Goal: Task Accomplishment & Management: Manage account settings

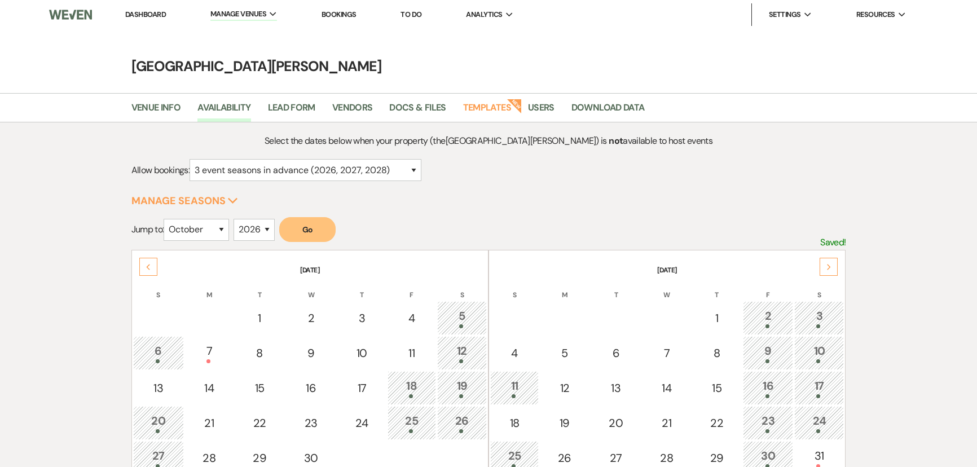
select select "3"
select select "10"
select select "2026"
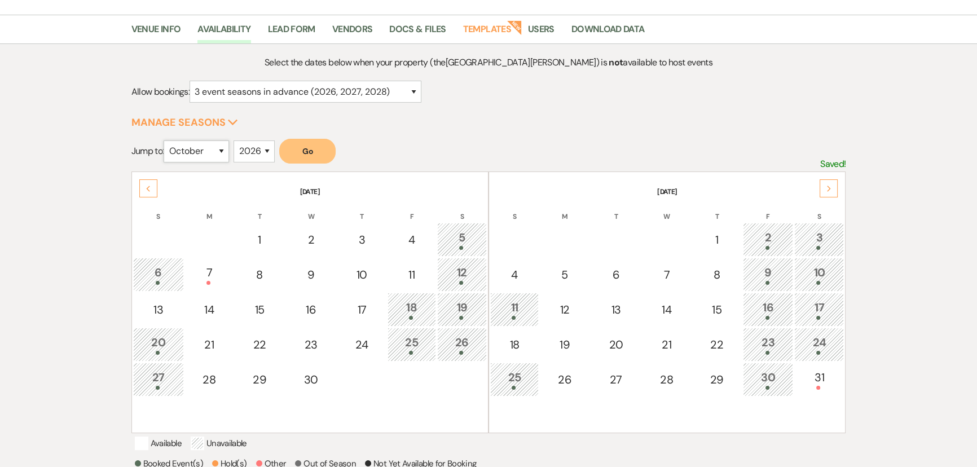
drag, startPoint x: 0, startPoint y: 0, endPoint x: 199, endPoint y: 151, distance: 249.6
click at [199, 151] on select "January February March April May June July August September October November De…" at bounding box center [196, 151] width 65 height 22
click at [166, 140] on select "January February March April May June July August September October November De…" at bounding box center [196, 151] width 65 height 22
click at [295, 142] on button "Go" at bounding box center [307, 151] width 56 height 25
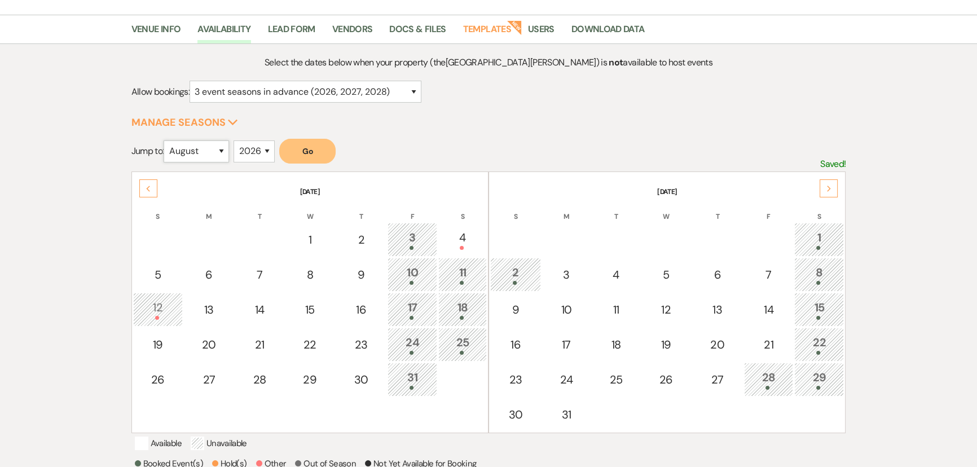
click at [201, 151] on select "January February March April May June July August September October November De…" at bounding box center [196, 151] width 65 height 22
click at [166, 140] on select "January February March April May June July August September October November De…" at bounding box center [196, 151] width 65 height 22
click at [317, 149] on button "Go" at bounding box center [307, 151] width 56 height 25
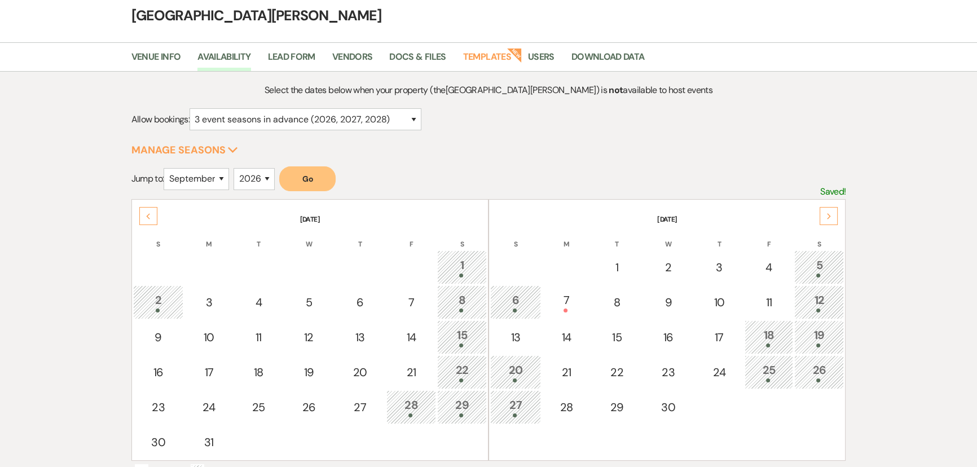
scroll to position [27, 0]
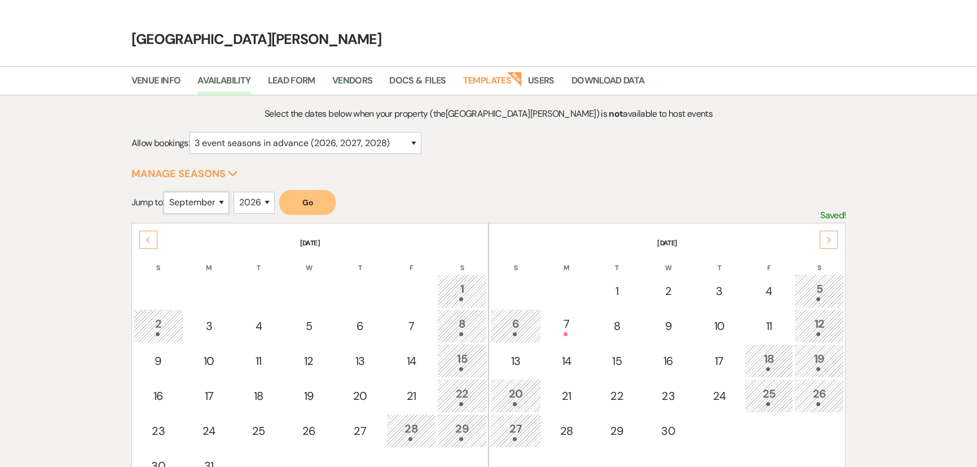
click at [209, 201] on select "January February March April May June July August September October November De…" at bounding box center [196, 203] width 65 height 22
click at [166, 192] on select "January February March April May June July August September October November De…" at bounding box center [196, 203] width 65 height 22
click at [316, 203] on button "Go" at bounding box center [307, 202] width 56 height 25
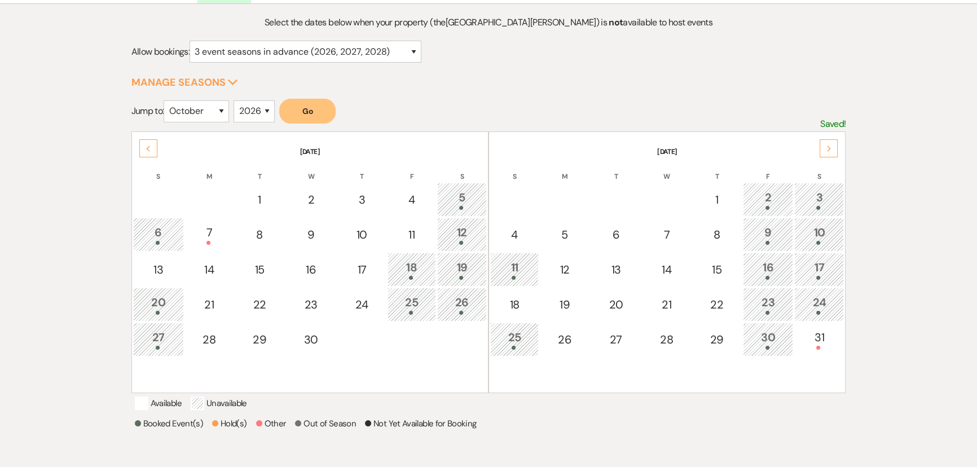
scroll to position [130, 0]
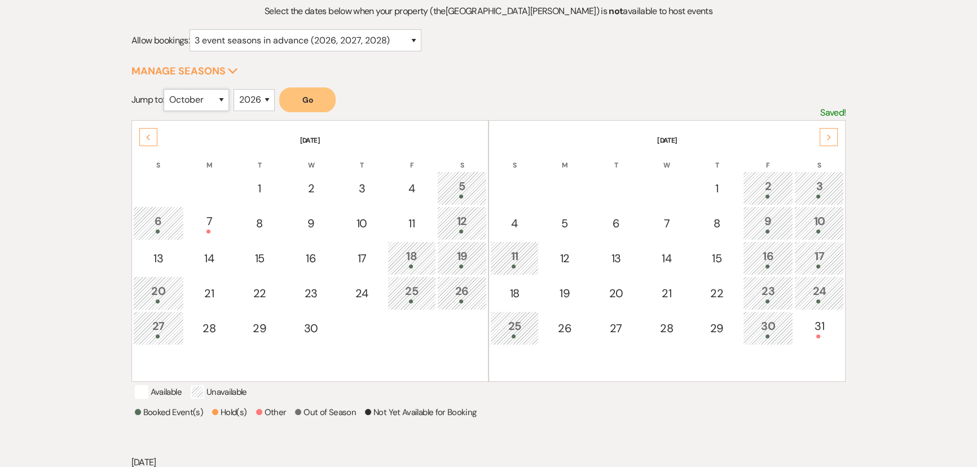
click at [192, 103] on select "January February March April May June July August September October November De…" at bounding box center [196, 100] width 65 height 22
click at [166, 89] on select "January February March April May June July August September October November De…" at bounding box center [196, 100] width 65 height 22
click at [327, 103] on button "Go" at bounding box center [307, 99] width 56 height 25
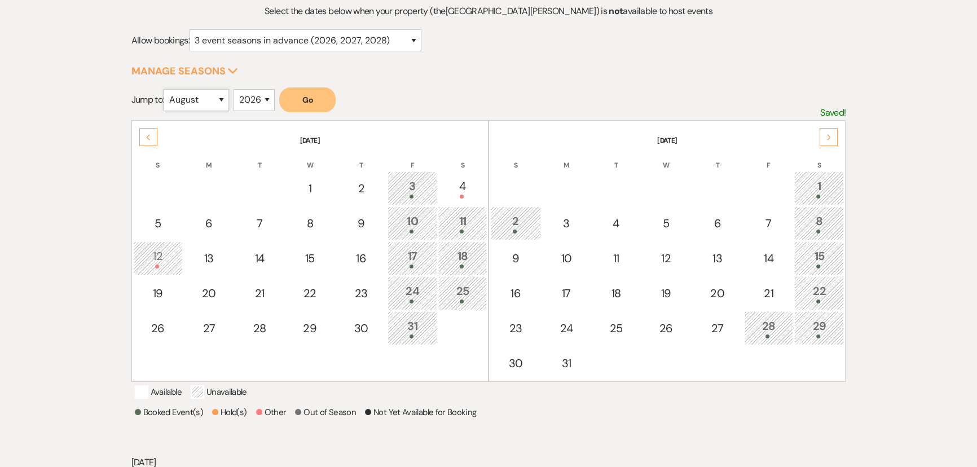
click at [198, 102] on select "January February March April May June July August September October November De…" at bounding box center [196, 100] width 65 height 22
click at [166, 89] on select "January February March April May June July August September October November De…" at bounding box center [196, 100] width 65 height 22
click at [316, 103] on button "Go" at bounding box center [307, 99] width 56 height 25
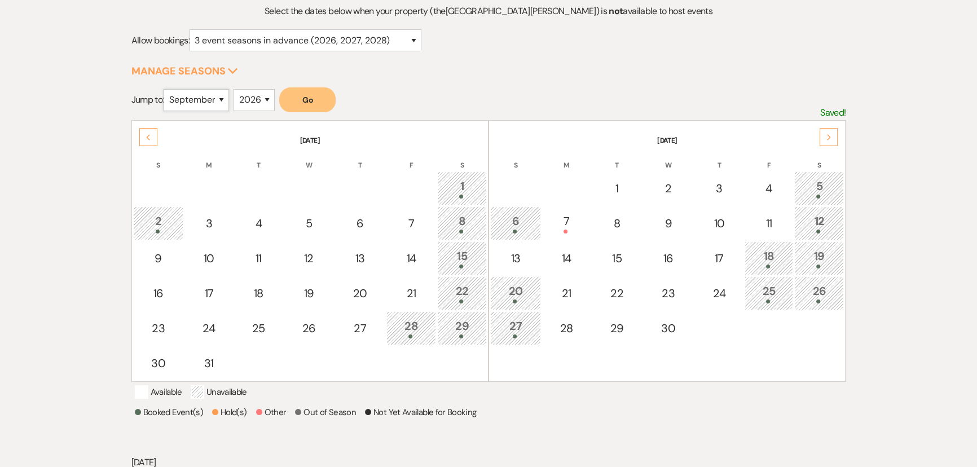
click at [183, 98] on select "January February March April May June July August September October November De…" at bounding box center [196, 100] width 65 height 22
click at [166, 89] on select "January February March April May June July August September October November De…" at bounding box center [196, 100] width 65 height 22
click at [318, 100] on button "Go" at bounding box center [307, 99] width 56 height 25
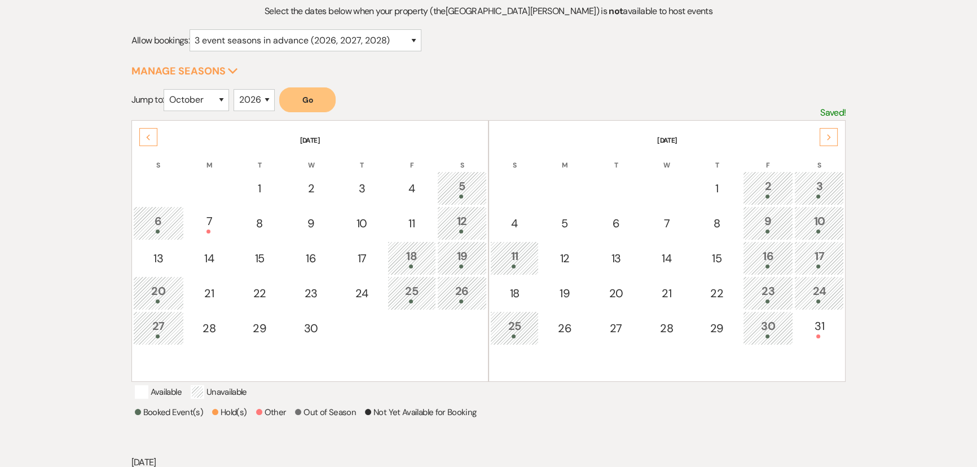
click at [535, 96] on form "Jump to: January February March April May June July August September October No…" at bounding box center [488, 103] width 715 height 33
click at [192, 107] on select "January February March April May June July August September October November De…" at bounding box center [196, 100] width 65 height 22
select select "8"
click at [166, 89] on select "January February March April May June July August September October November De…" at bounding box center [196, 100] width 65 height 22
click at [305, 107] on button "Go" at bounding box center [307, 99] width 56 height 25
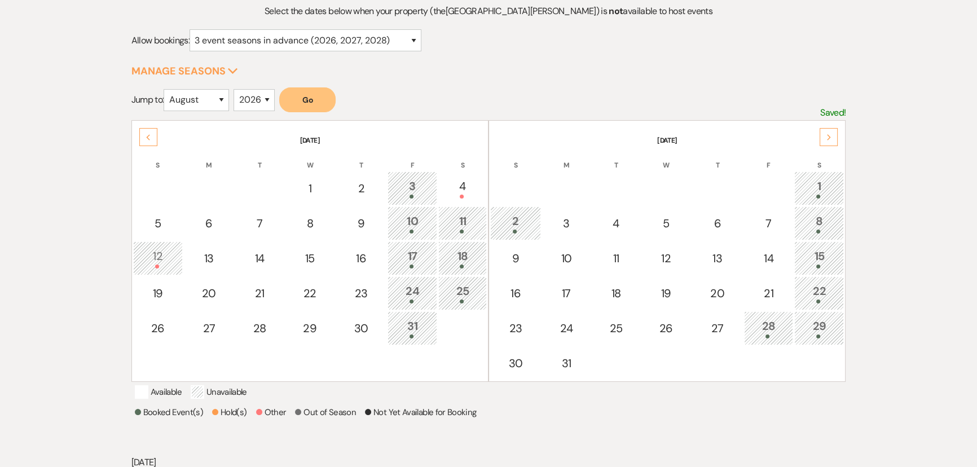
click at [31, 117] on div "Select the dates below when your property (the [GEOGRAPHIC_DATA][PERSON_NAME] )…" at bounding box center [488, 281] width 977 height 576
drag, startPoint x: 117, startPoint y: 98, endPoint x: 166, endPoint y: 96, distance: 49.7
click at [166, 96] on div "Select the dates below when your property (the [GEOGRAPHIC_DATA][PERSON_NAME] )…" at bounding box center [488, 281] width 812 height 554
click at [92, 92] on div "Select the dates below when your property (the [GEOGRAPHIC_DATA][PERSON_NAME] )…" at bounding box center [488, 281] width 812 height 554
drag, startPoint x: 109, startPoint y: 95, endPoint x: 166, endPoint y: 100, distance: 57.2
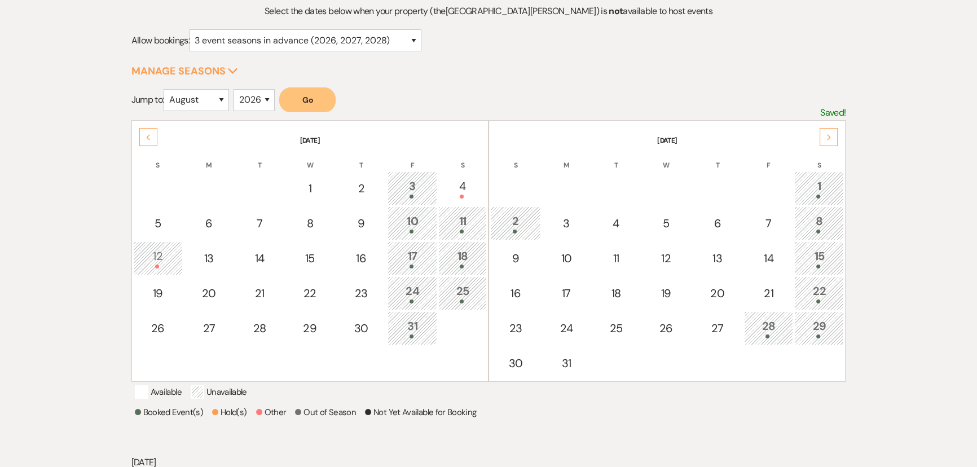
click at [166, 100] on div "Select the dates below when your property (the [GEOGRAPHIC_DATA][PERSON_NAME] )…" at bounding box center [488, 281] width 812 height 554
click at [116, 96] on div "Select the dates below when your property (the [GEOGRAPHIC_DATA][PERSON_NAME] )…" at bounding box center [488, 281] width 812 height 554
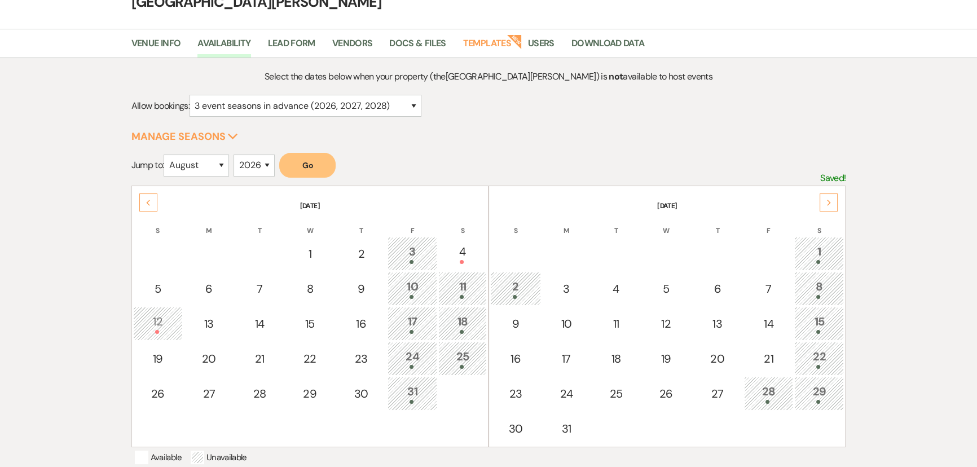
scroll to position [0, 0]
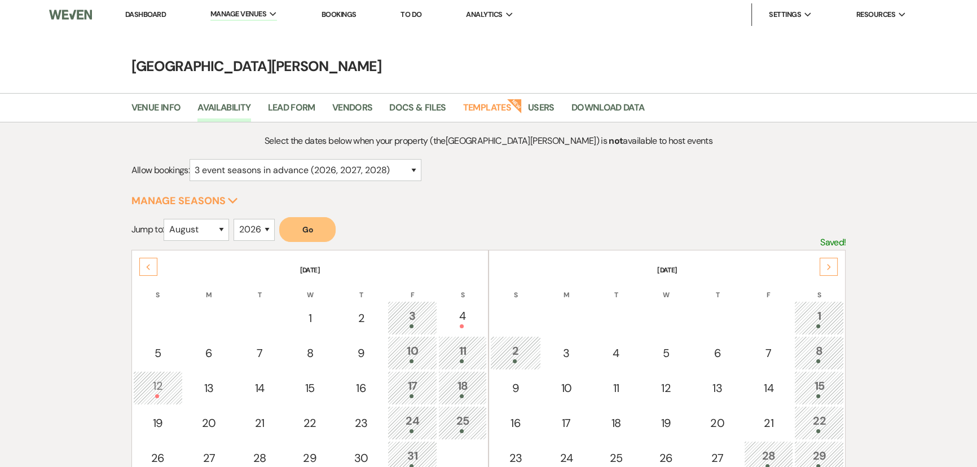
click at [130, 13] on link "Dashboard" at bounding box center [145, 15] width 41 height 10
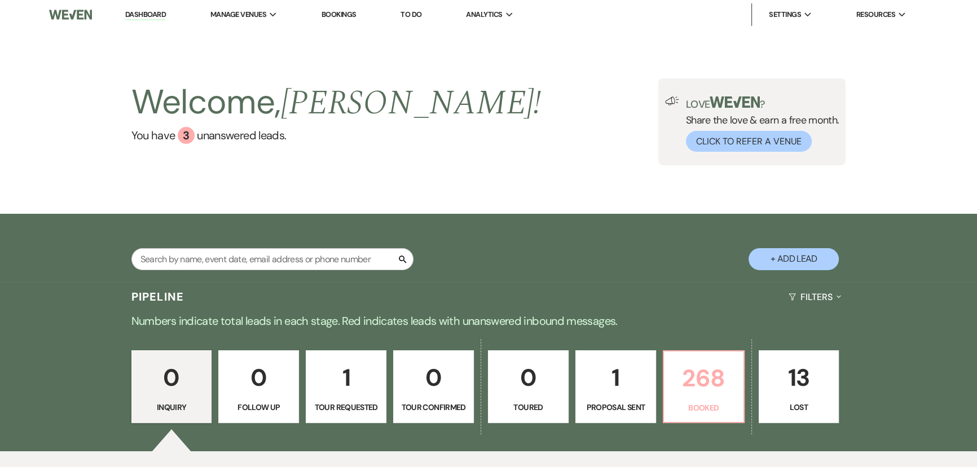
click at [694, 377] on p "268" at bounding box center [704, 378] width 66 height 38
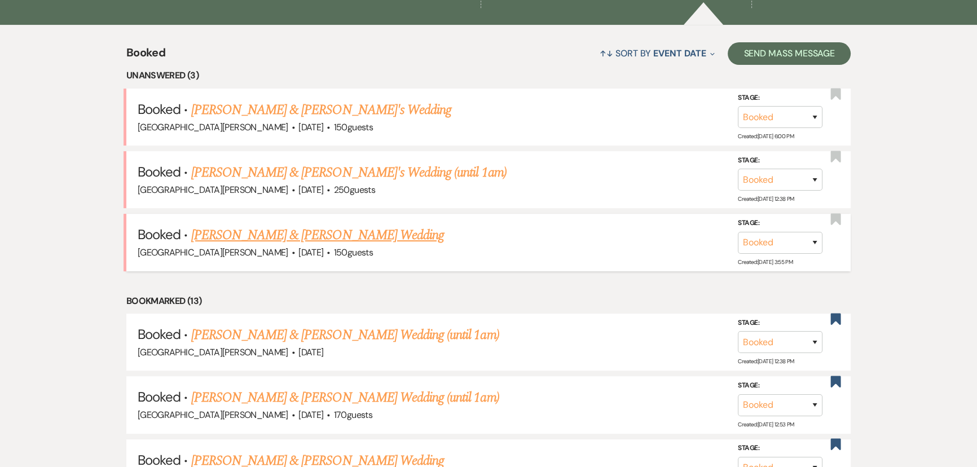
scroll to position [431, 0]
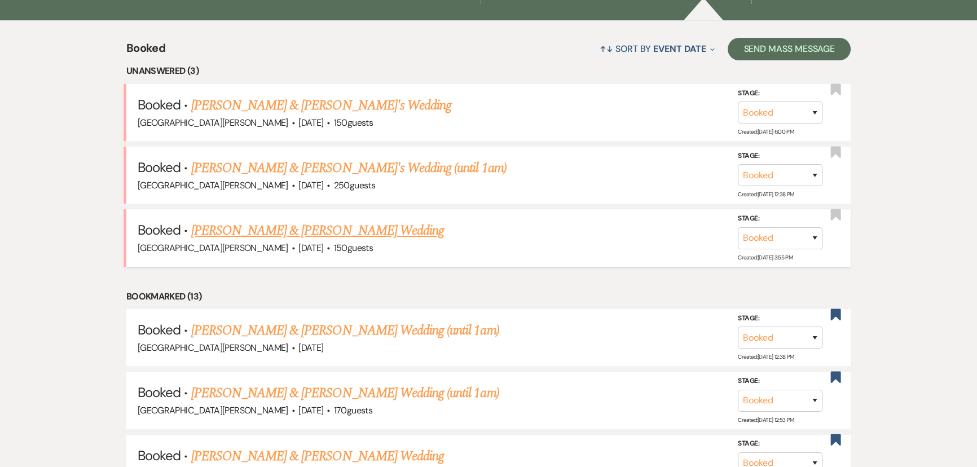
click at [304, 226] on link "[PERSON_NAME] & [PERSON_NAME] Wedding" at bounding box center [317, 231] width 253 height 20
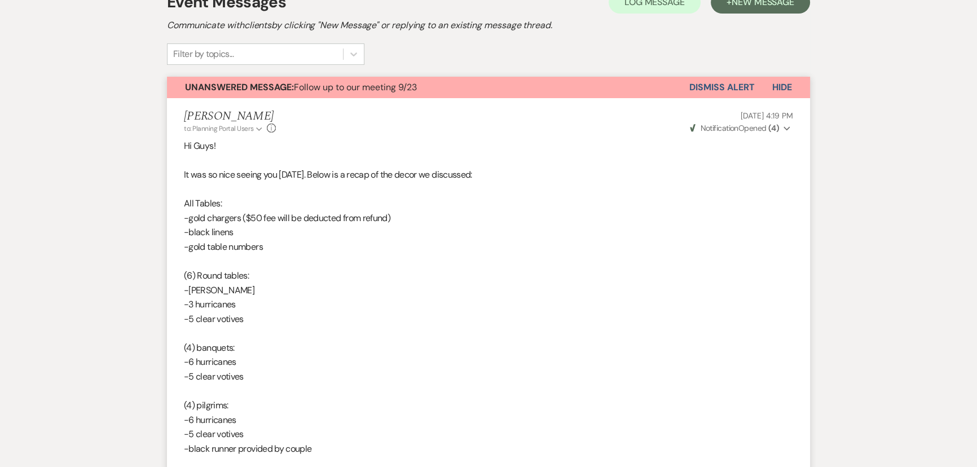
scroll to position [50, 0]
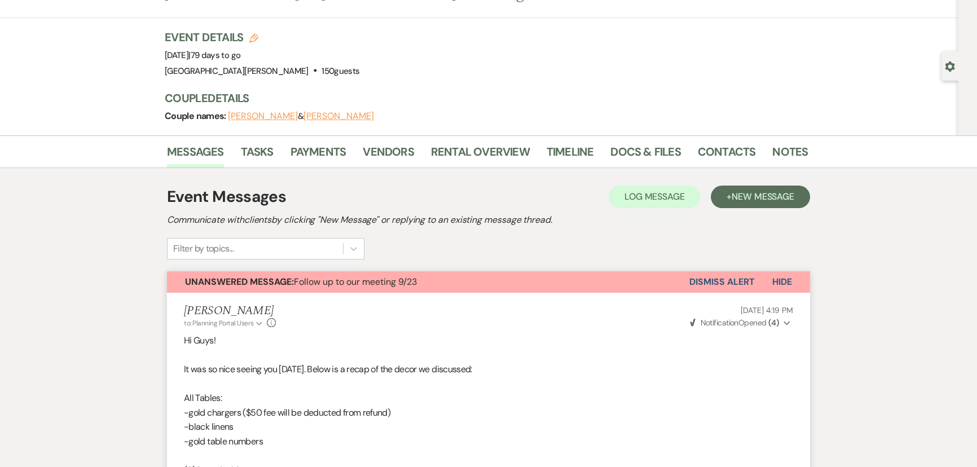
click at [728, 278] on button "Dismiss Alert" at bounding box center [721, 281] width 65 height 21
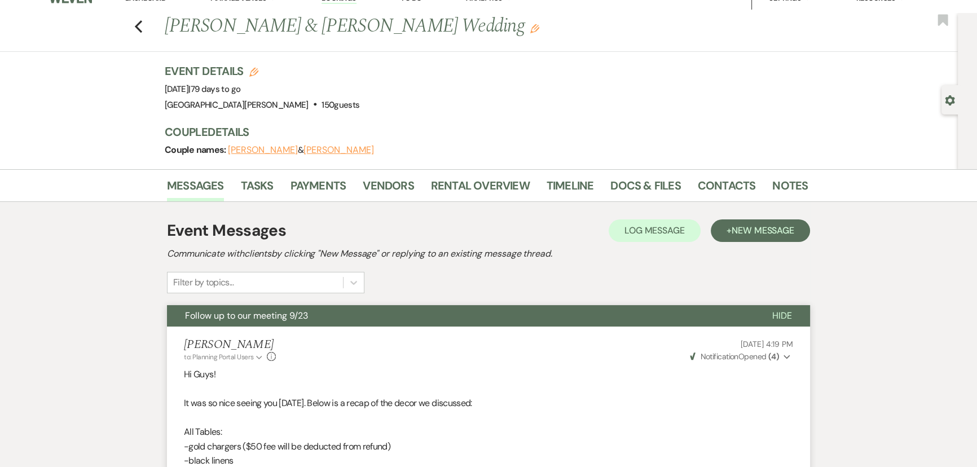
scroll to position [0, 0]
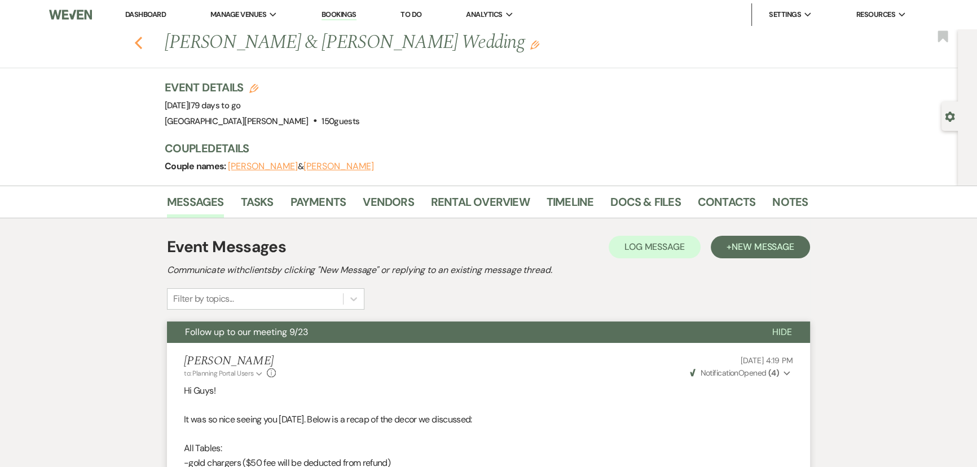
click at [143, 42] on icon "Previous" at bounding box center [138, 43] width 8 height 14
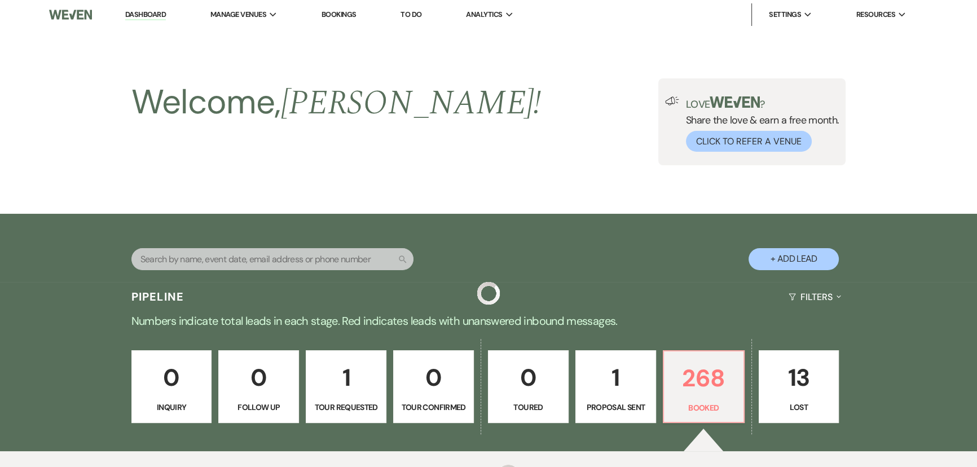
scroll to position [431, 0]
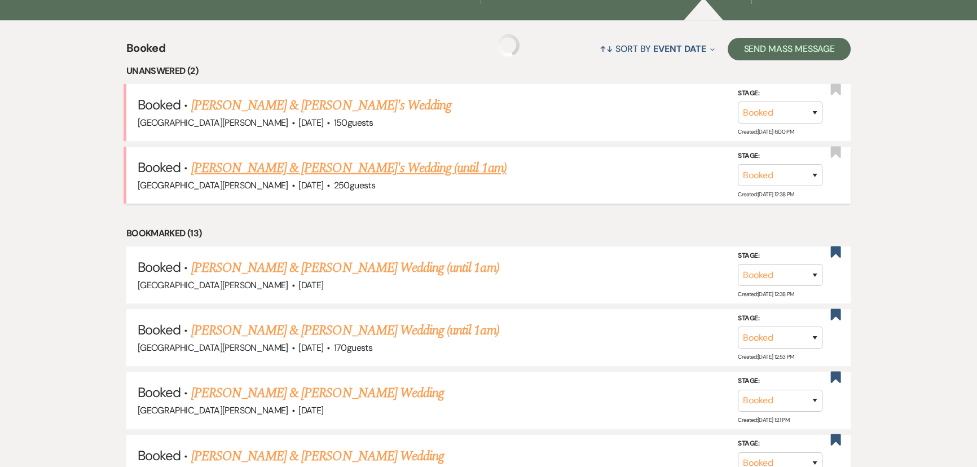
click at [328, 165] on link "[PERSON_NAME] & [PERSON_NAME]'s Wedding (until 1am)" at bounding box center [348, 168] width 315 height 20
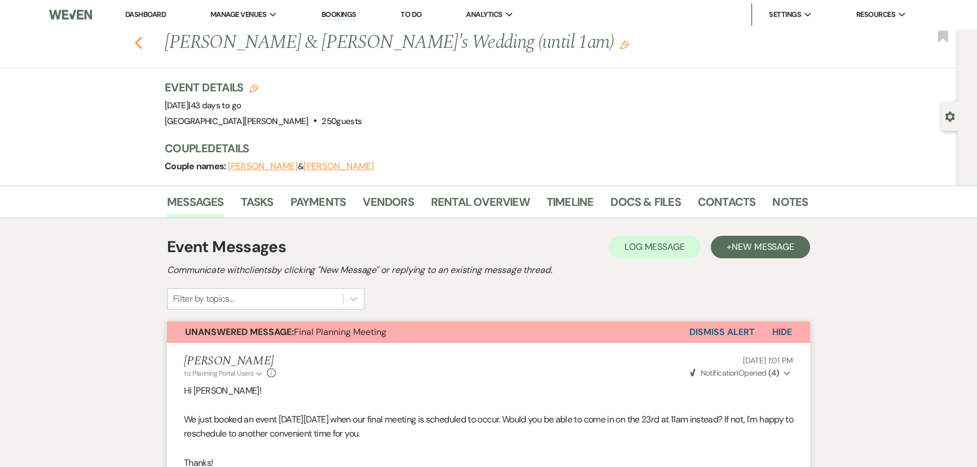
click at [142, 36] on icon "Previous" at bounding box center [138, 43] width 8 height 14
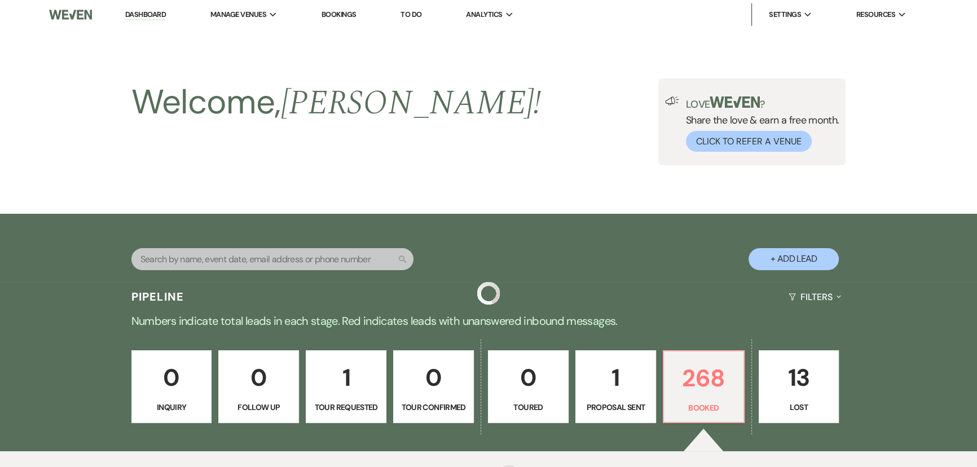
scroll to position [431, 0]
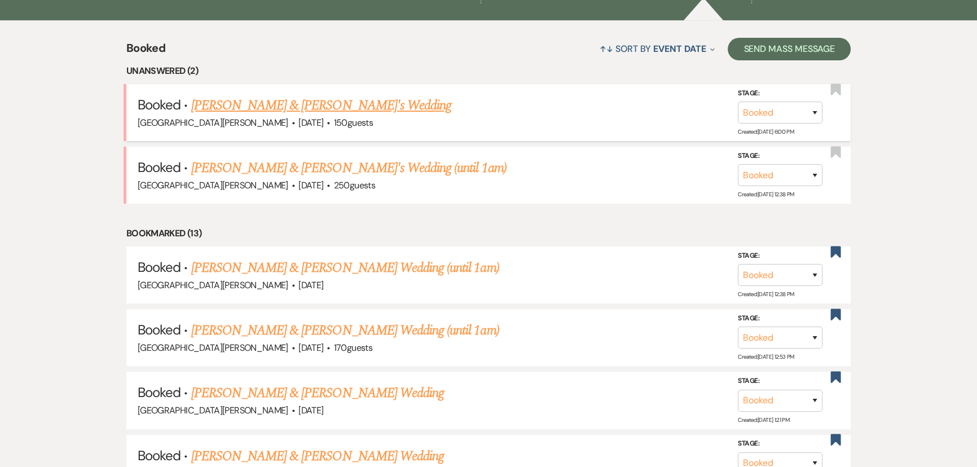
click at [313, 106] on link "[PERSON_NAME] & [PERSON_NAME]'s Wedding" at bounding box center [321, 105] width 261 height 20
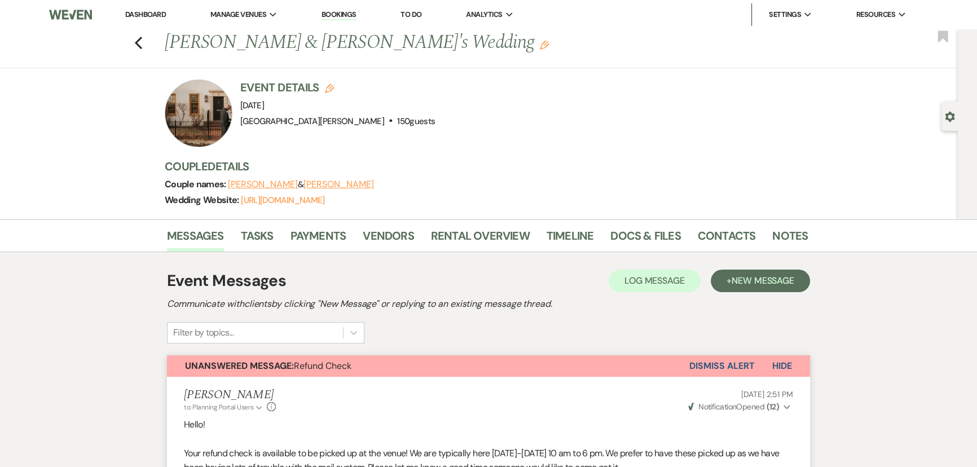
click at [712, 365] on button "Dismiss Alert" at bounding box center [721, 365] width 65 height 21
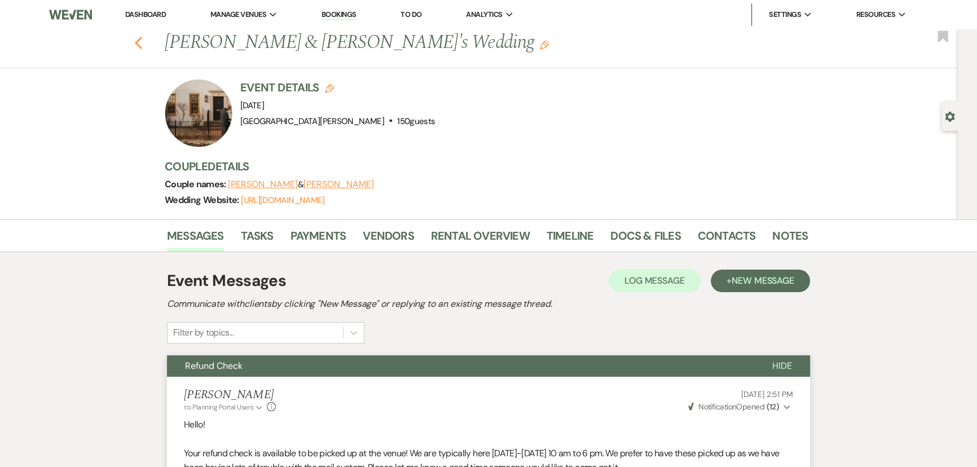
click at [143, 41] on icon "Previous" at bounding box center [138, 43] width 8 height 14
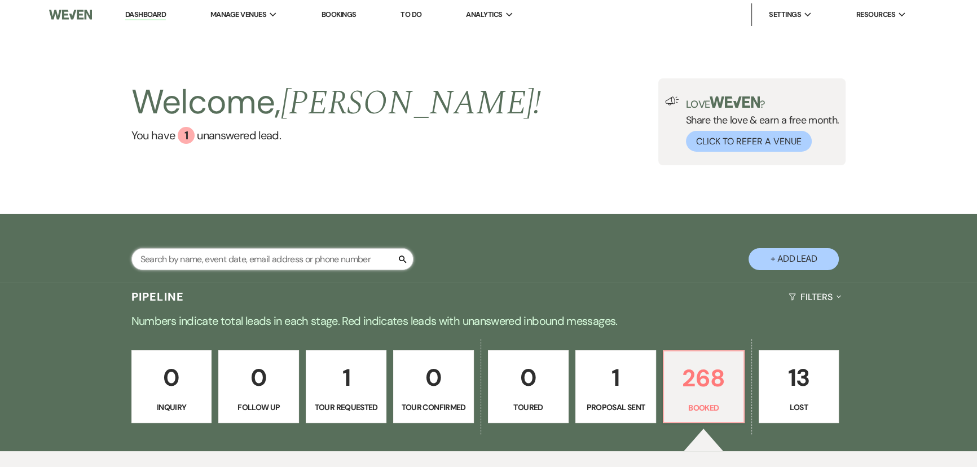
click at [242, 257] on input "text" at bounding box center [272, 259] width 282 height 22
type input "[PERSON_NAME]"
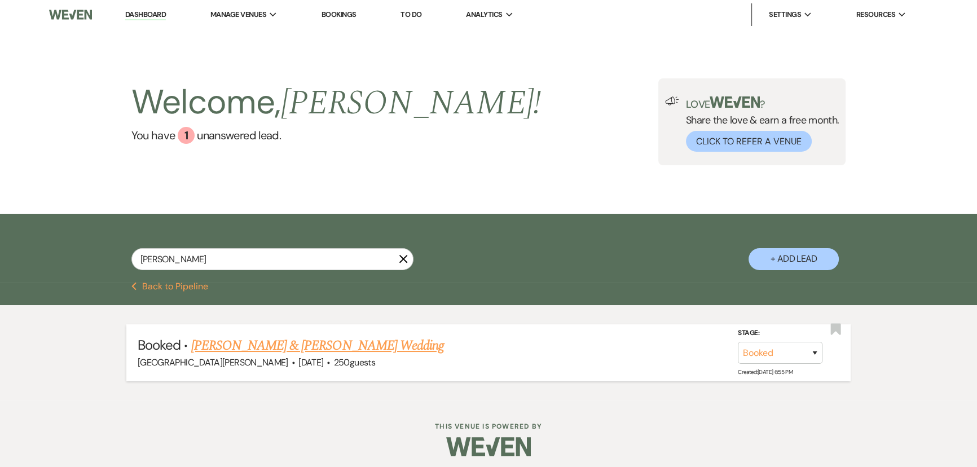
click at [284, 349] on link "[PERSON_NAME] & [PERSON_NAME] Wedding" at bounding box center [317, 346] width 253 height 20
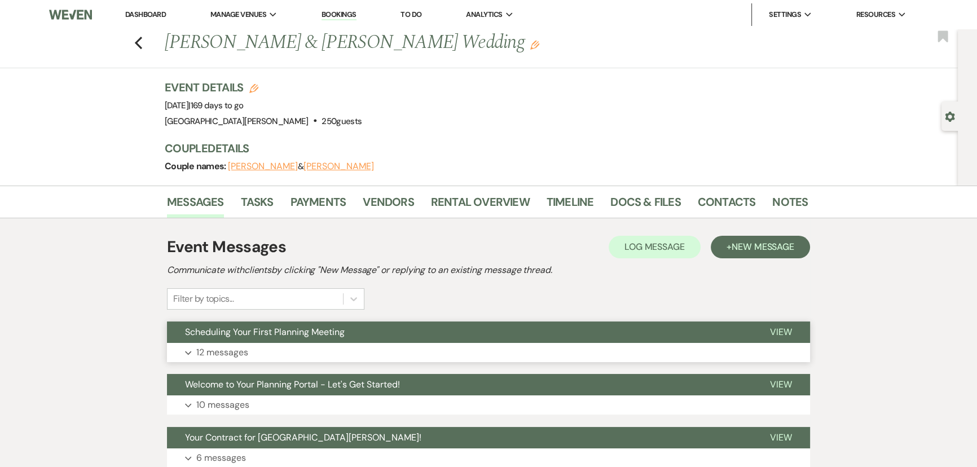
click at [281, 344] on button "Expand 12 messages" at bounding box center [488, 352] width 643 height 19
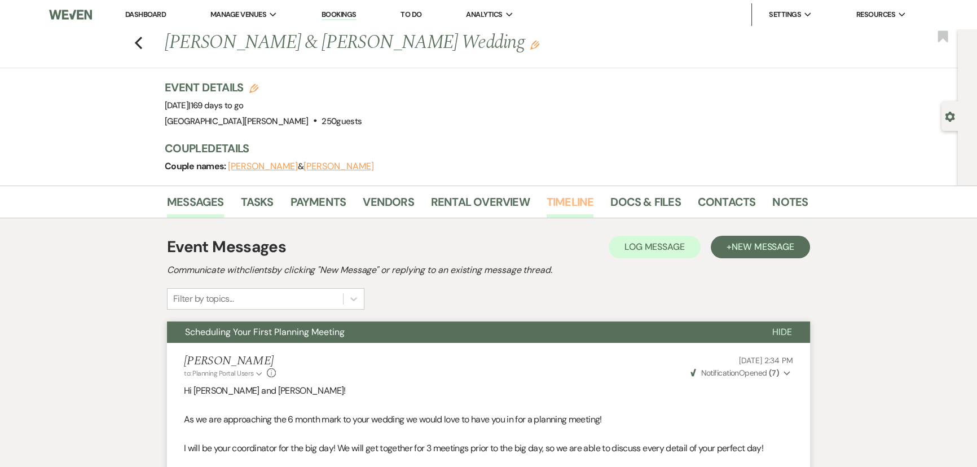
click at [549, 217] on link "Timeline" at bounding box center [570, 205] width 47 height 25
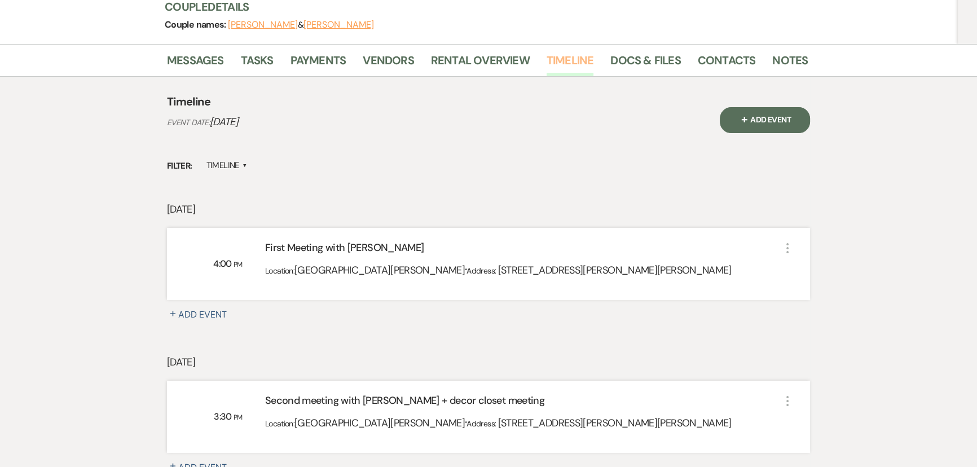
scroll to position [359, 0]
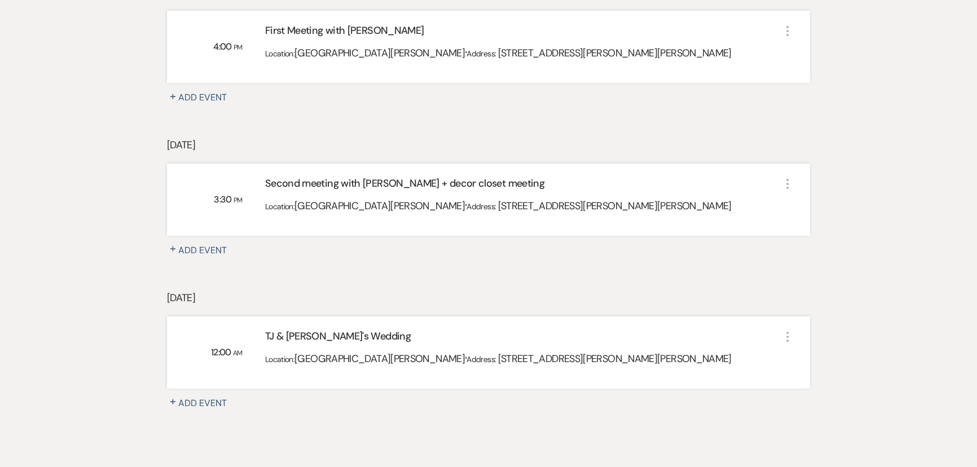
drag, startPoint x: 316, startPoint y: 147, endPoint x: 227, endPoint y: 145, distance: 88.6
click at [227, 145] on p "[DATE]" at bounding box center [488, 145] width 643 height 16
